Goal: Find specific page/section: Find specific page/section

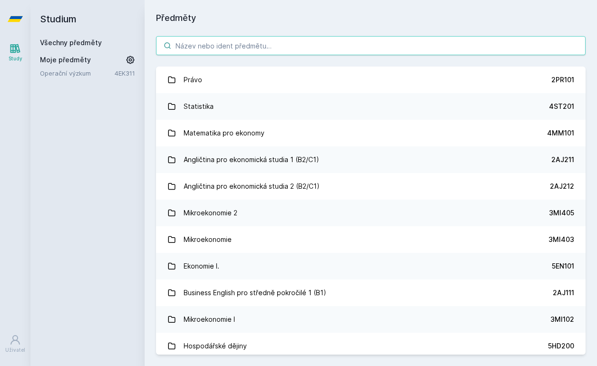
click at [301, 44] on input "search" at bounding box center [370, 45] width 429 height 19
paste input "3MA412"
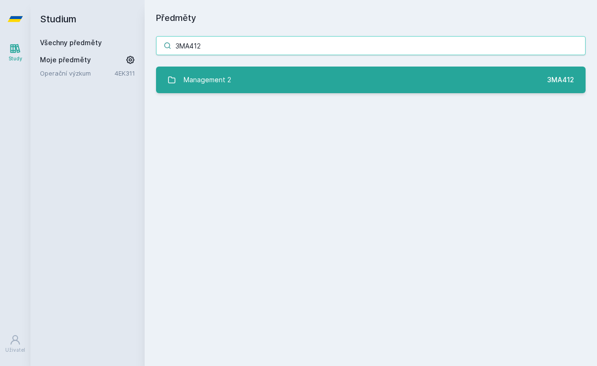
type input "3MA412"
click at [292, 78] on link "Management 2 3MA412" at bounding box center [370, 80] width 429 height 27
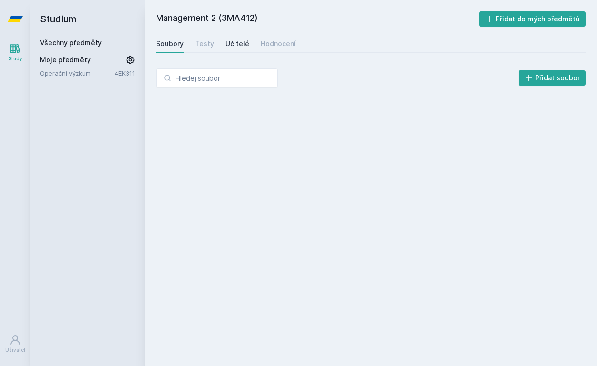
click at [234, 44] on div "Učitelé" at bounding box center [237, 44] width 24 height 10
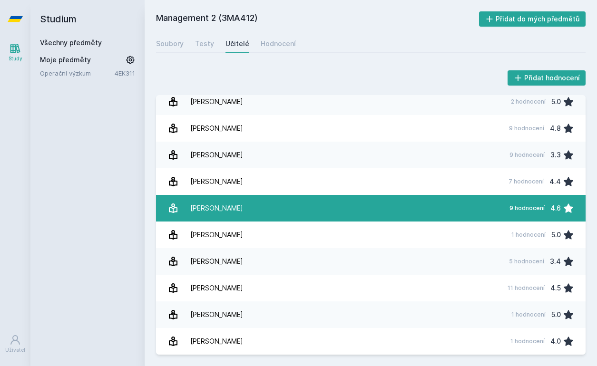
scroll to position [140, 0]
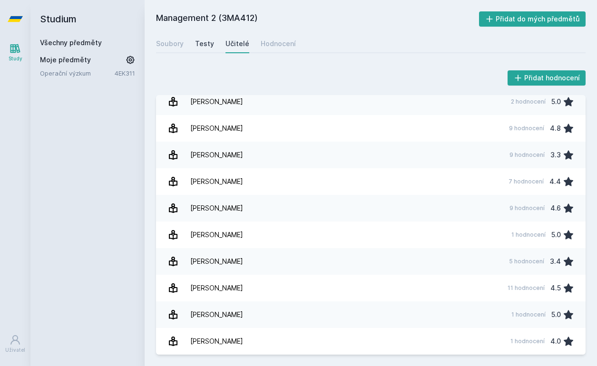
click at [210, 43] on div "Testy" at bounding box center [204, 44] width 19 height 10
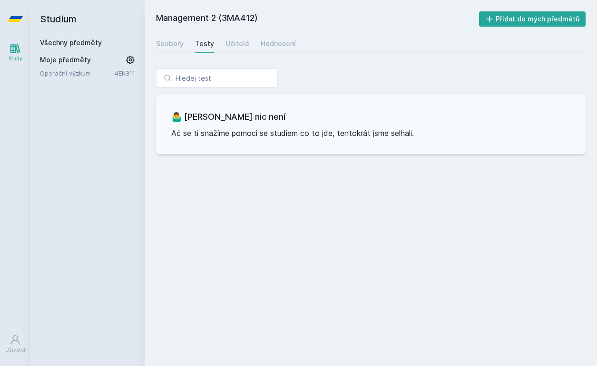
click at [293, 43] on div "Soubory Testy Učitelé Hodnocení" at bounding box center [370, 43] width 429 height 19
click at [281, 42] on div "Hodnocení" at bounding box center [278, 44] width 35 height 10
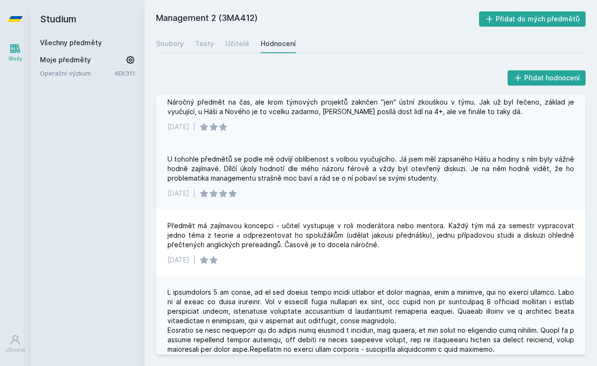
scroll to position [7, 0]
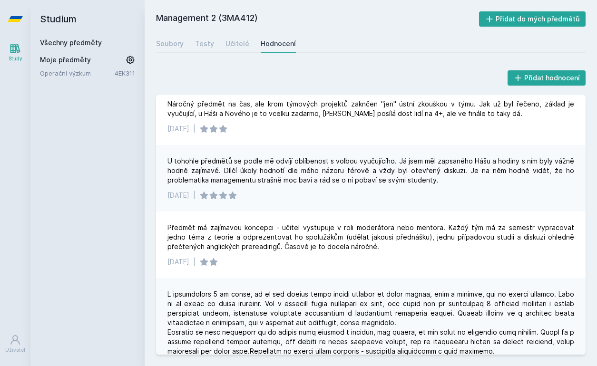
click at [76, 44] on link "Všechny předměty" at bounding box center [71, 43] width 62 height 8
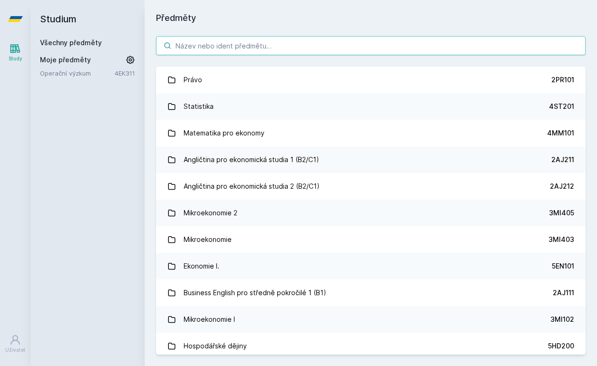
click at [215, 51] on input "search" at bounding box center [370, 45] width 429 height 19
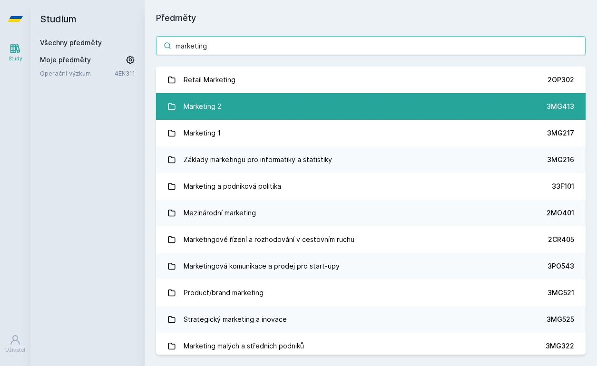
type input "marketing"
click at [224, 108] on link "Marketing 2 3MG413" at bounding box center [370, 106] width 429 height 27
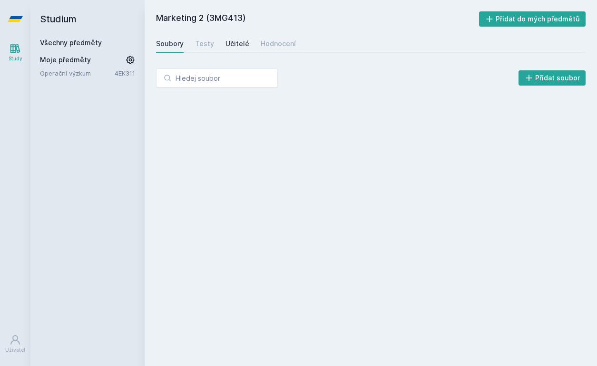
click at [239, 47] on div "Učitelé" at bounding box center [237, 44] width 24 height 10
